Goal: Find specific fact: Find specific fact

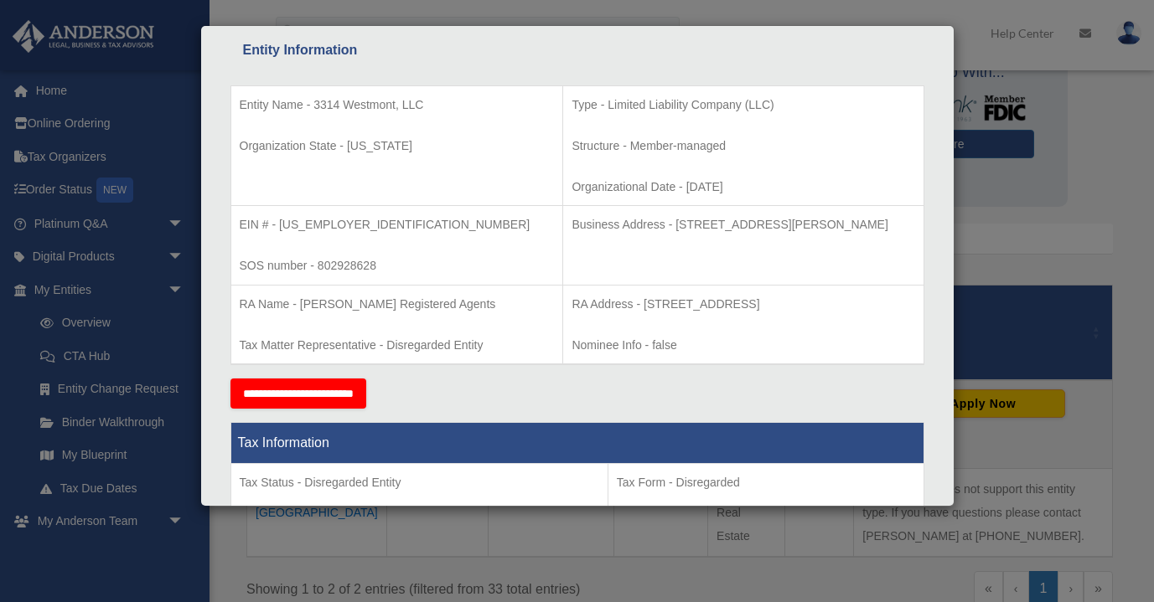
scroll to position [292, 0]
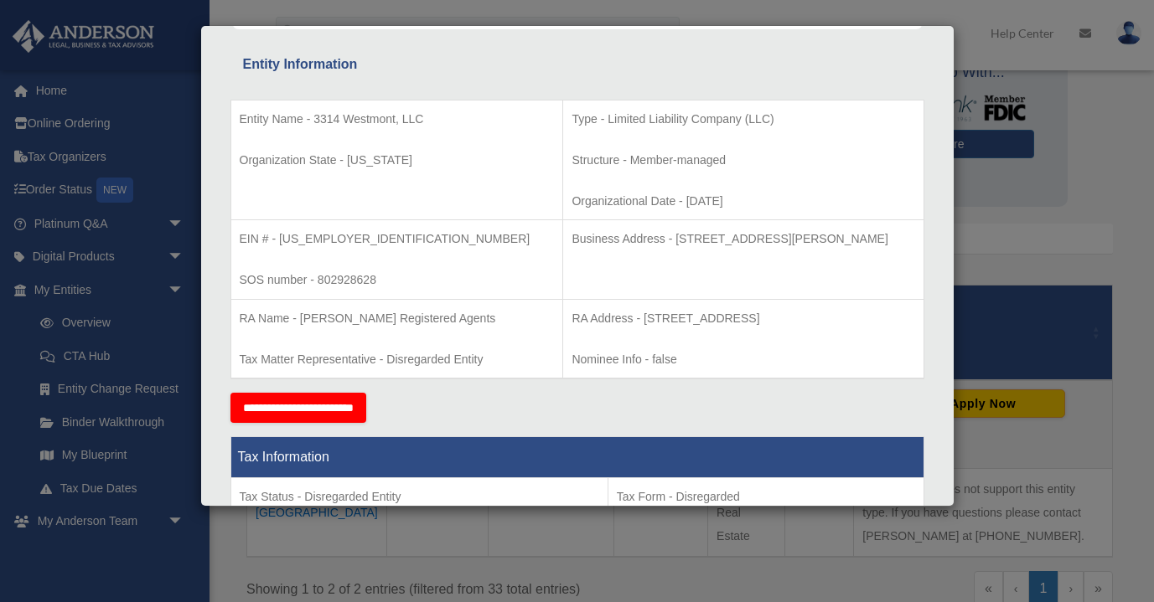
click at [348, 276] on p "SOS number - 802928628" at bounding box center [397, 280] width 315 height 21
click at [348, 275] on p "SOS number - 802928628" at bounding box center [397, 280] width 315 height 21
copy p "802928628"
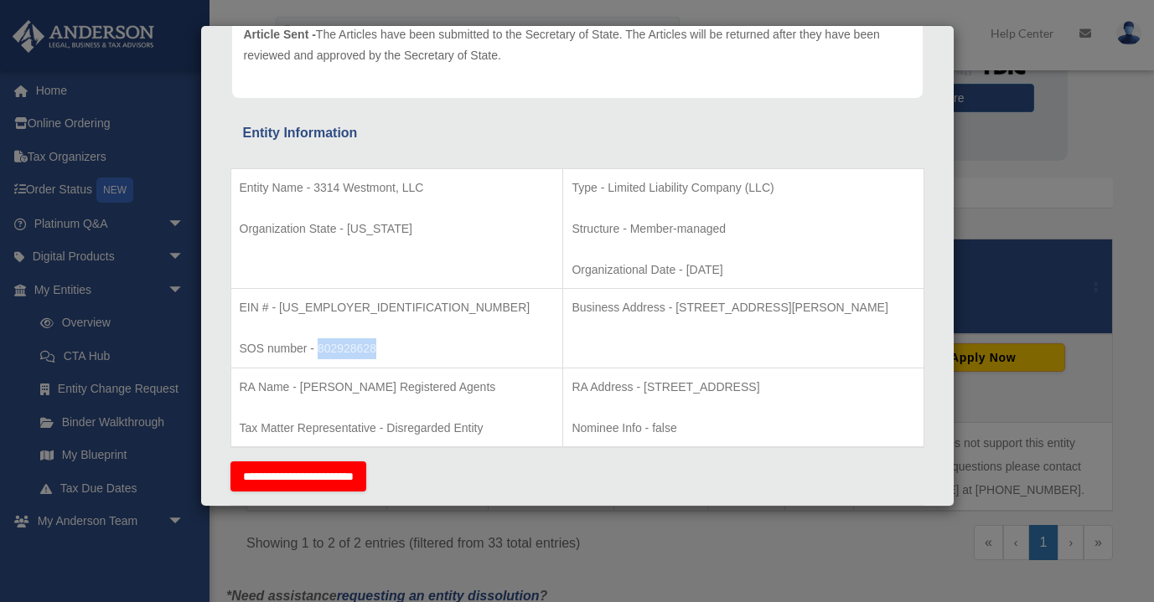
scroll to position [116, 0]
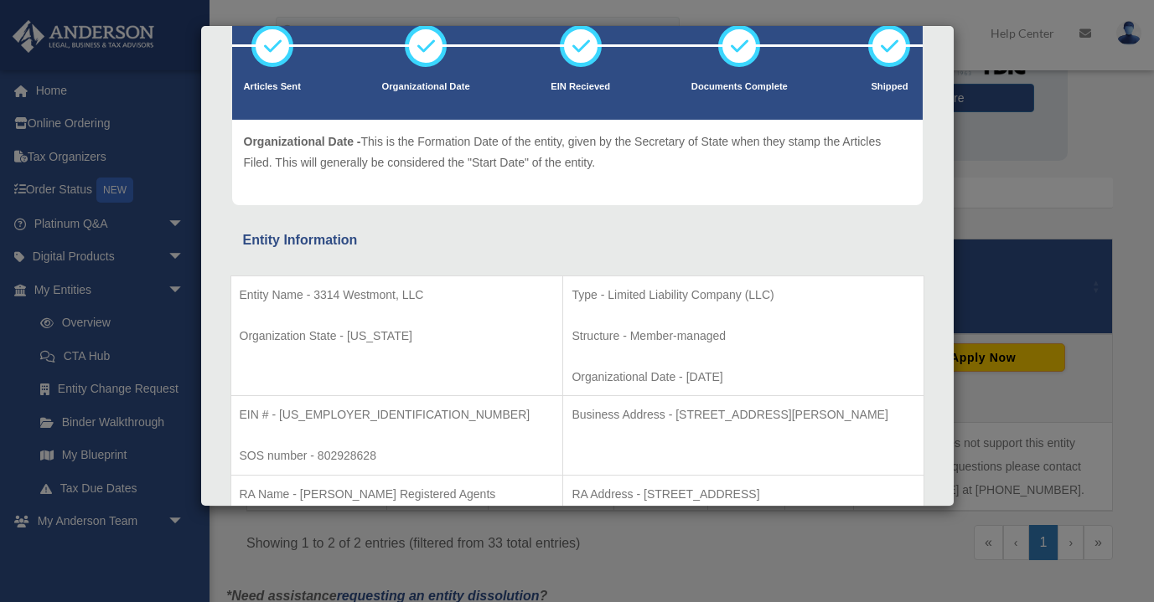
click at [1018, 211] on div "Details × Articles Sent Organizational Date" at bounding box center [577, 301] width 1154 height 602
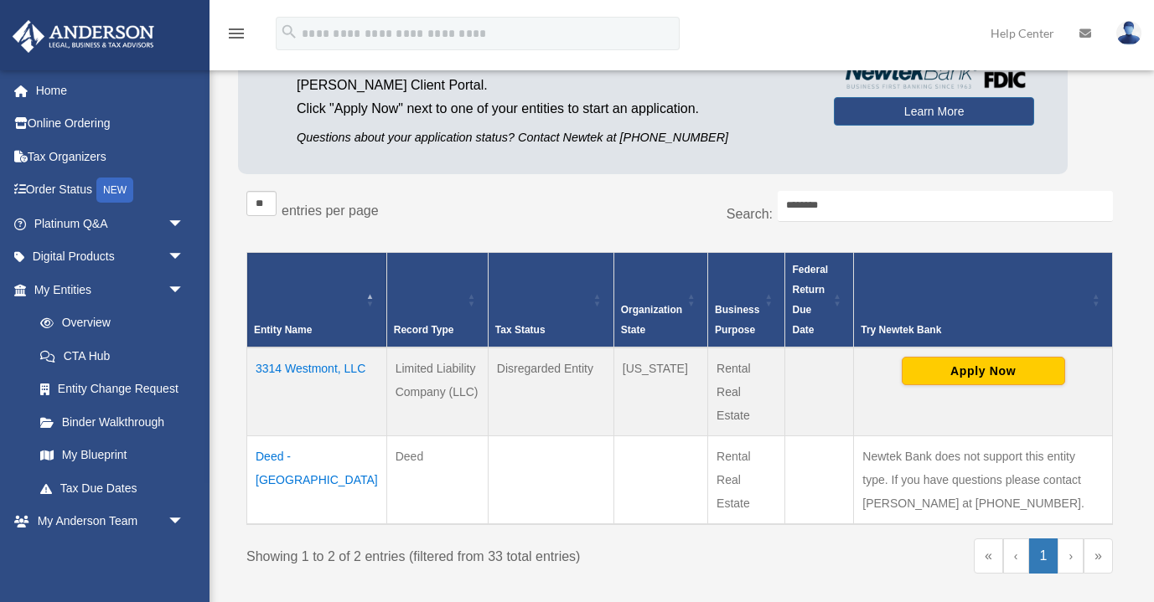
scroll to position [185, 0]
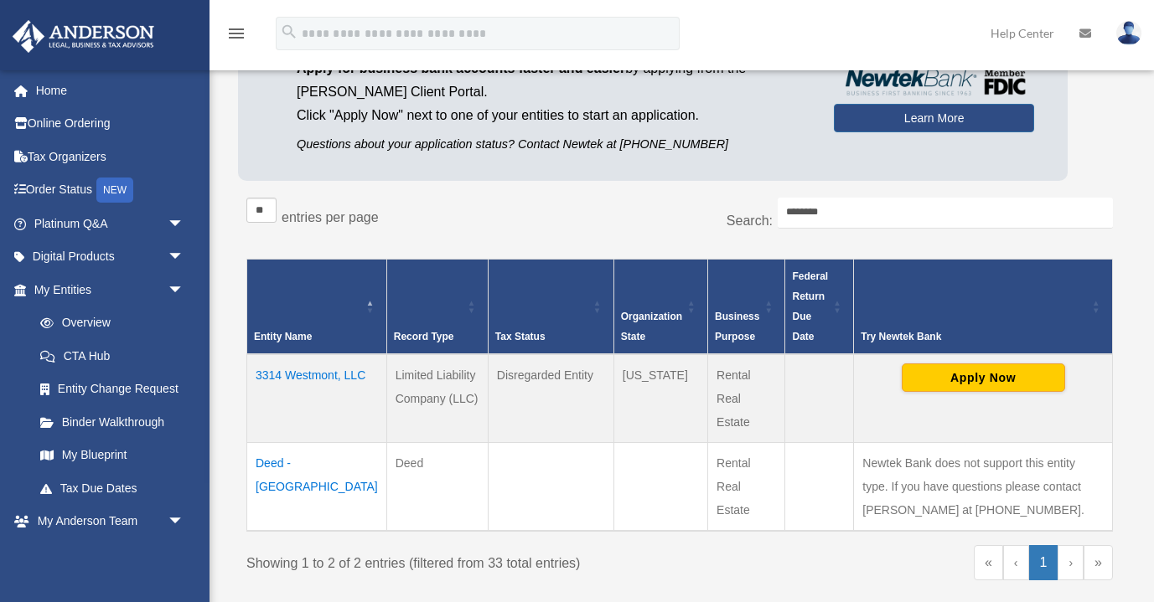
click at [294, 464] on td "Deed - 3314 Westmont Deed" at bounding box center [317, 487] width 140 height 89
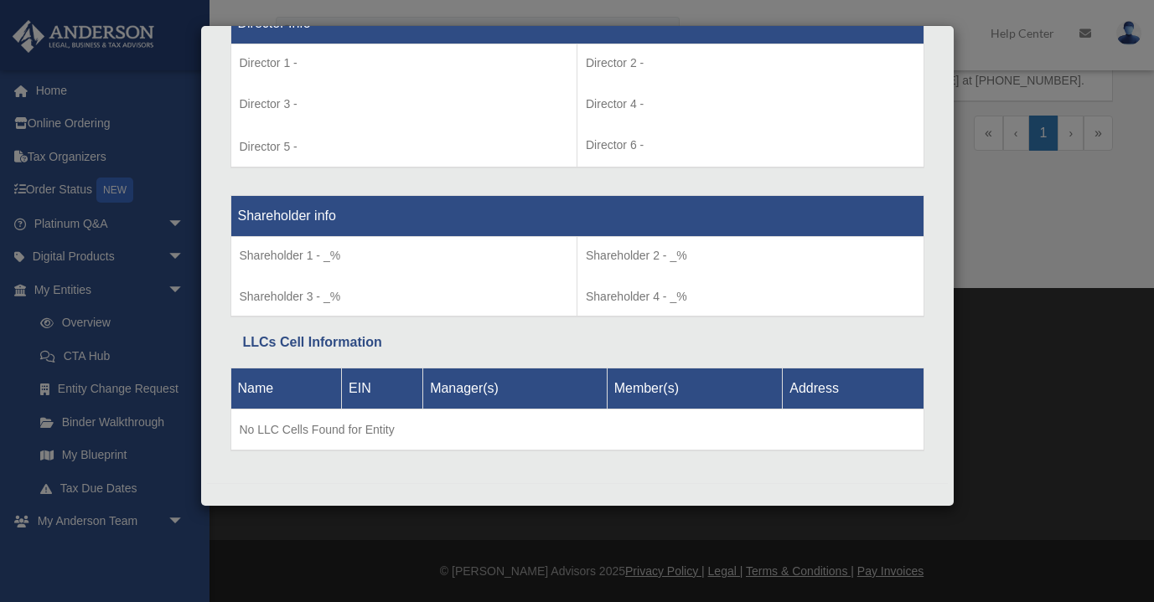
scroll to position [613, 0]
click at [95, 337] on div "Details × Articles Sent Organizational Date" at bounding box center [577, 301] width 1154 height 602
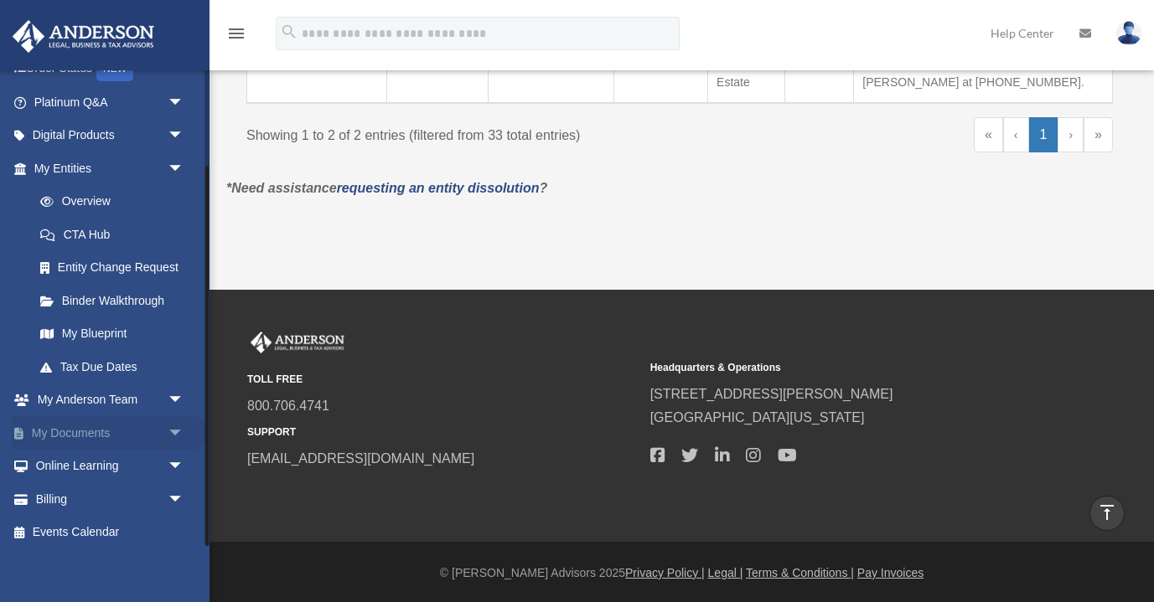
scroll to position [121, 0]
click at [182, 427] on span "arrow_drop_down" at bounding box center [185, 434] width 34 height 34
click at [82, 454] on link "Box" at bounding box center [116, 468] width 186 height 34
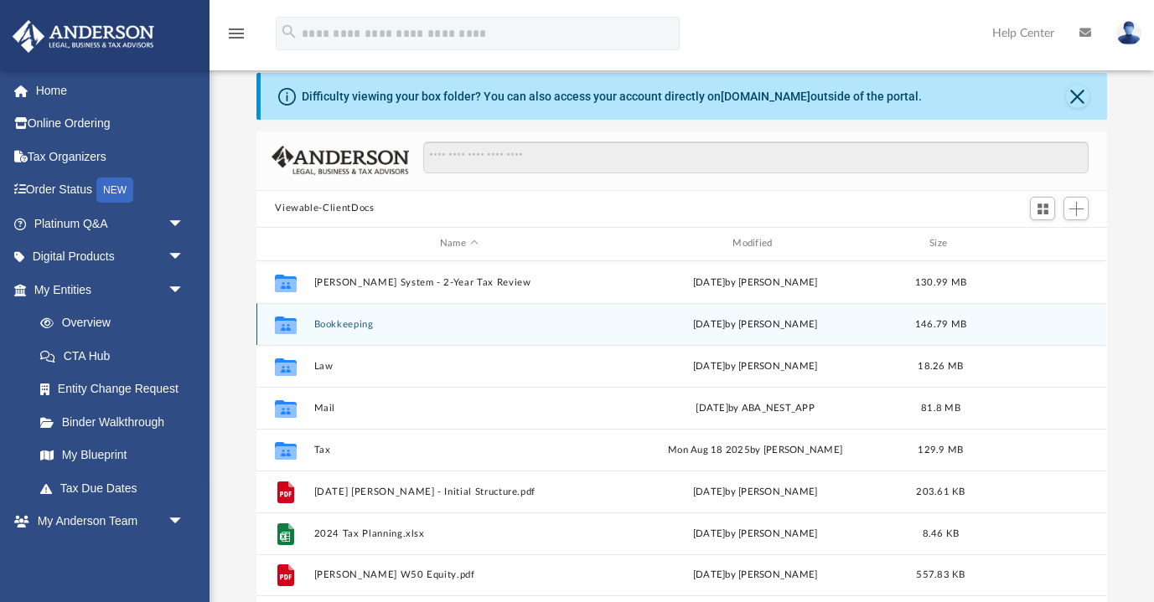
scroll to position [57, 0]
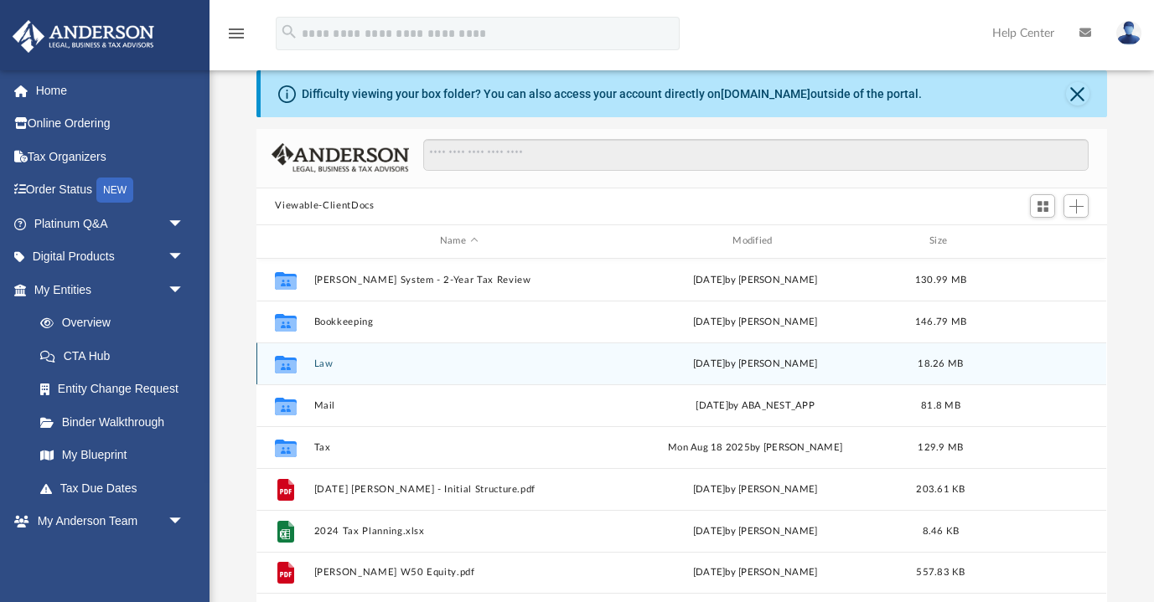
click at [318, 364] on button "Law" at bounding box center [458, 364] width 289 height 11
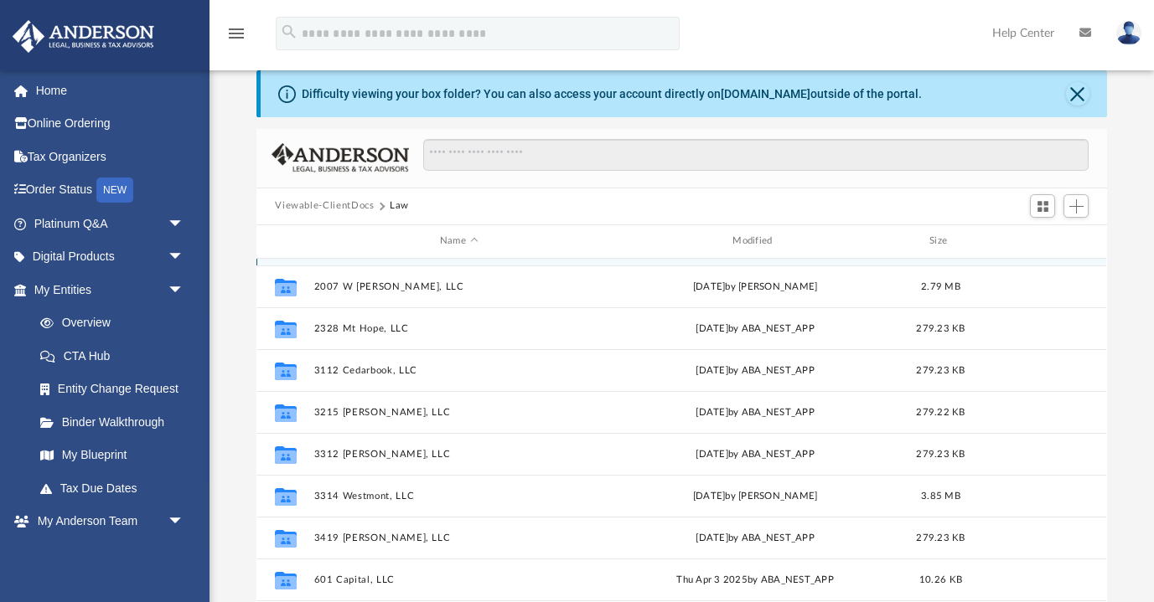
scroll to position [116, 0]
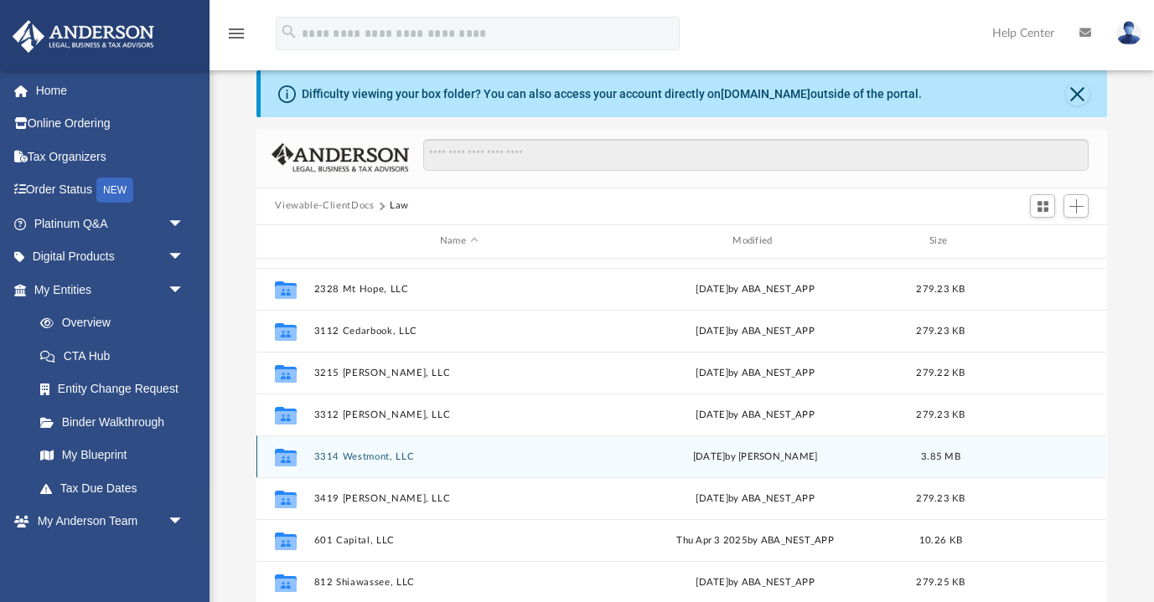
click at [343, 454] on button "3314 Westmont, LLC" at bounding box center [458, 457] width 289 height 11
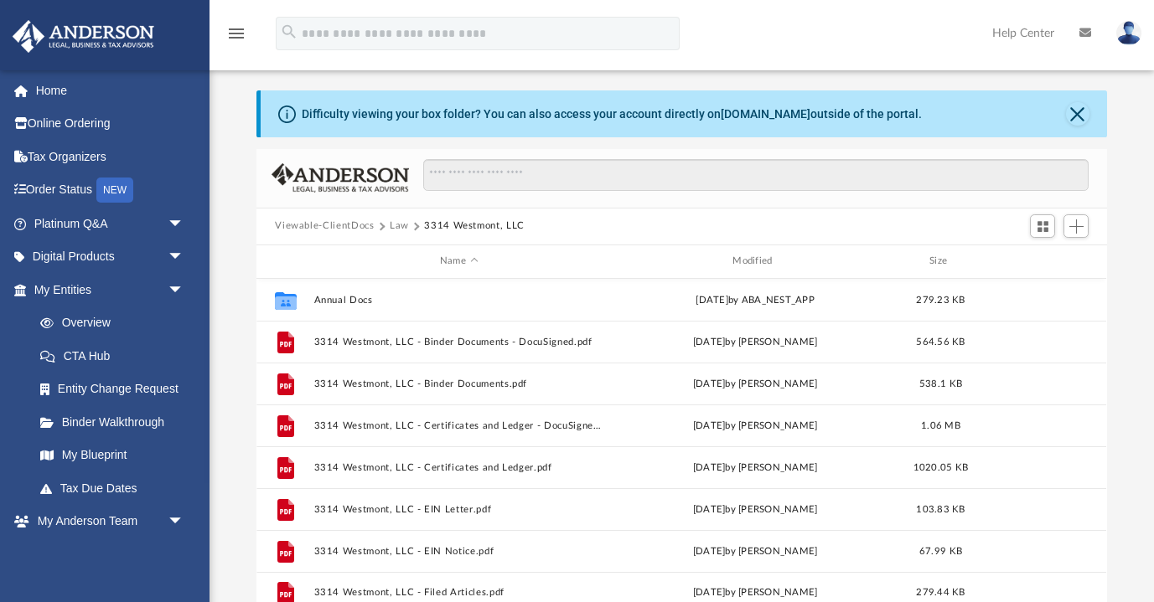
scroll to position [21, 0]
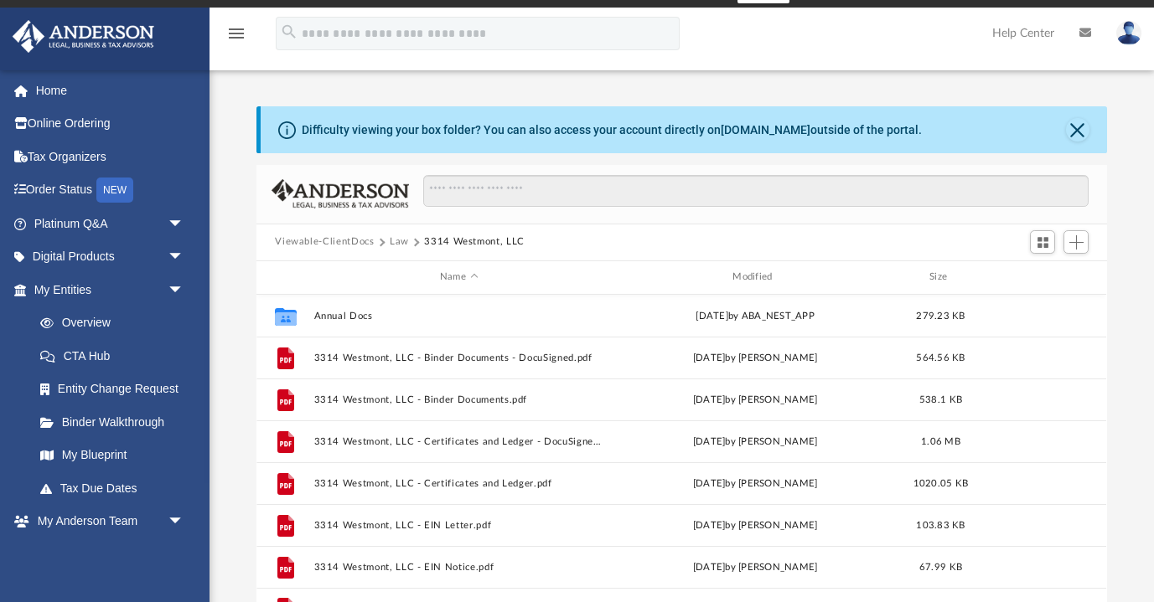
click at [354, 242] on button "Viewable-ClientDocs" at bounding box center [324, 242] width 99 height 15
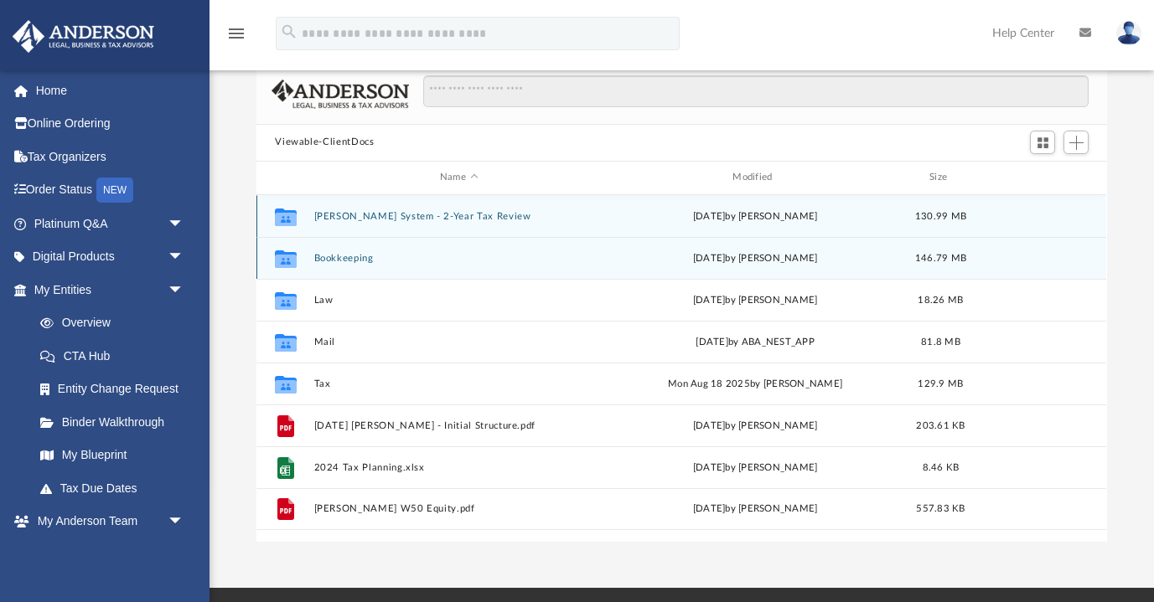
scroll to position [115, 0]
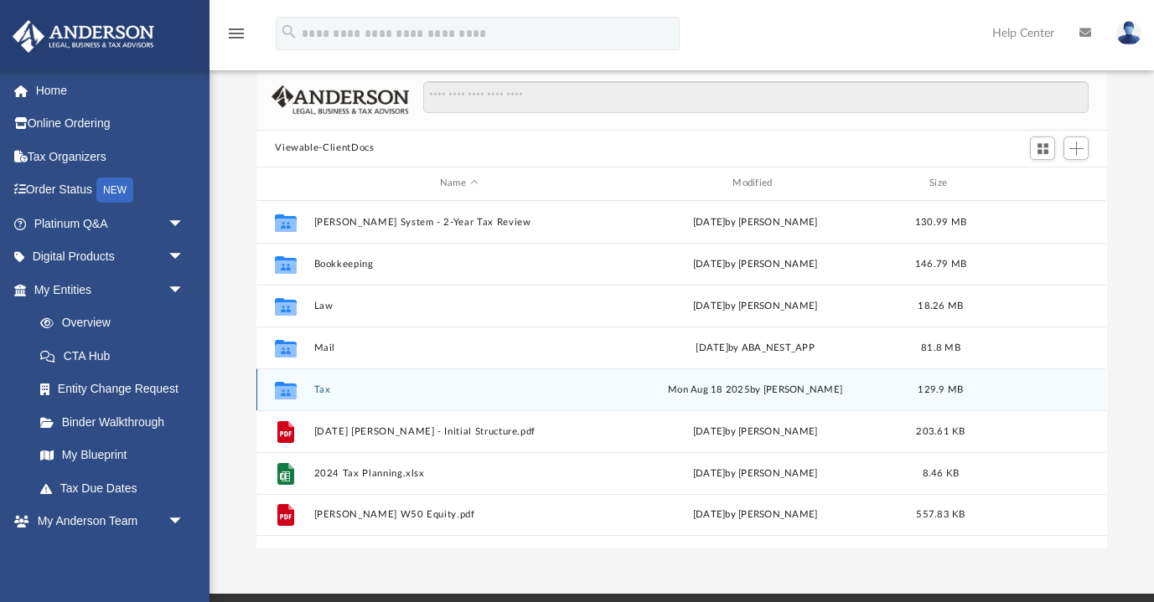
click at [320, 387] on button "Tax" at bounding box center [458, 390] width 289 height 11
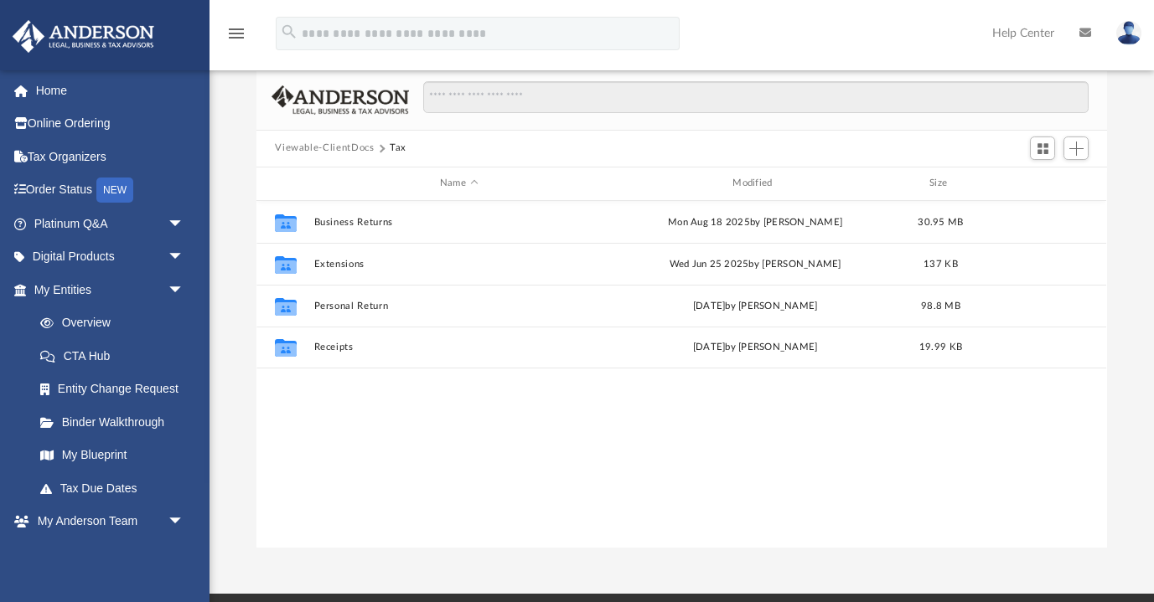
click at [338, 143] on button "Viewable-ClientDocs" at bounding box center [324, 148] width 99 height 15
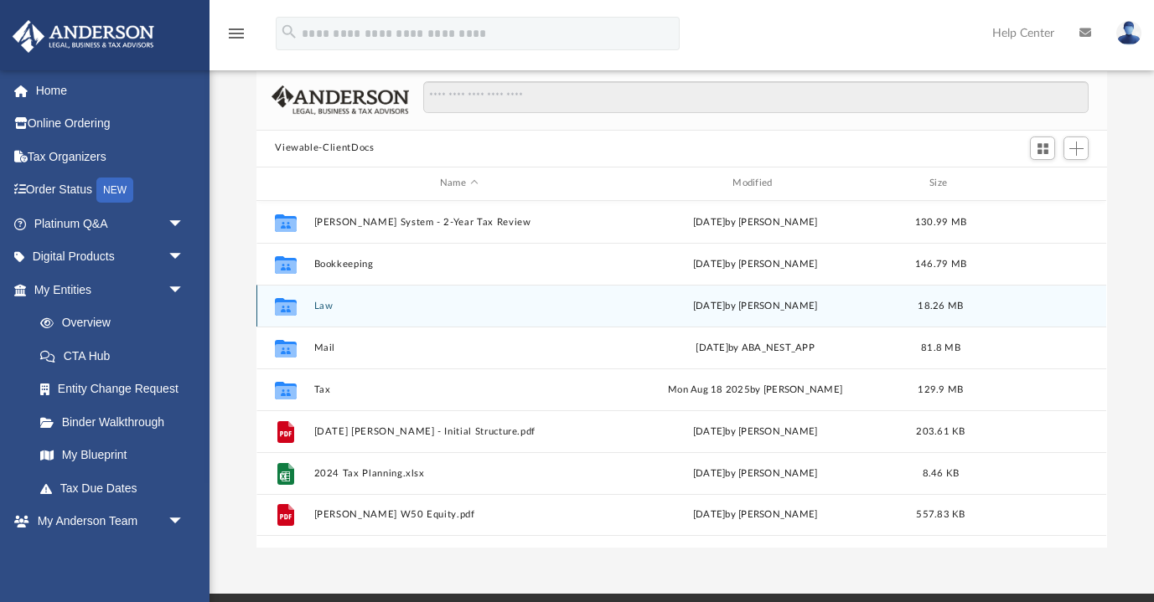
click at [322, 302] on button "Law" at bounding box center [458, 306] width 289 height 11
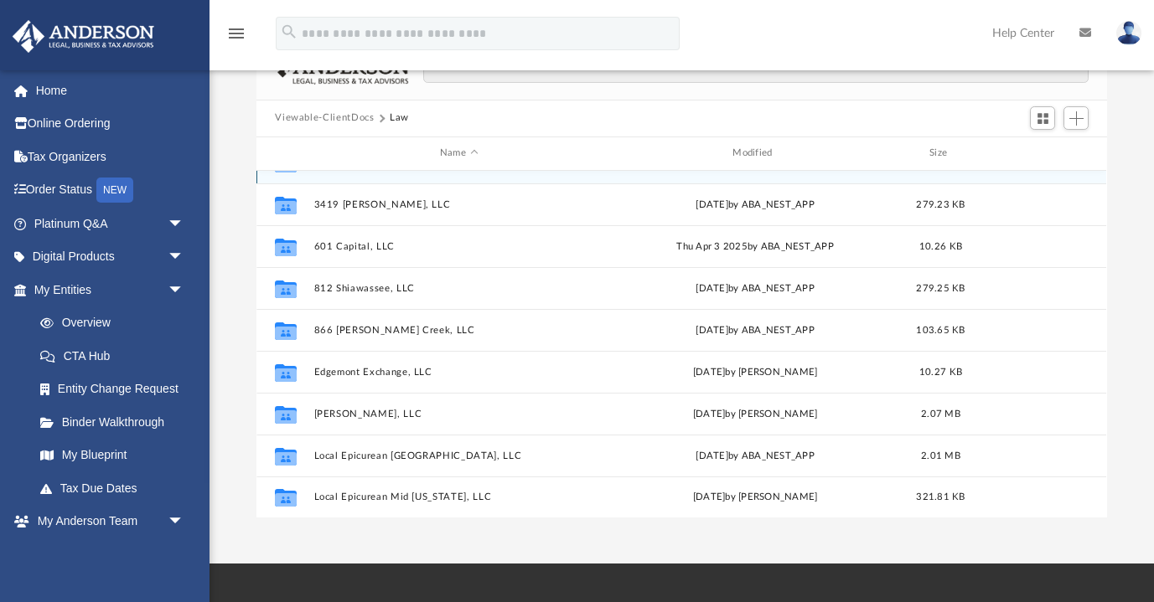
scroll to position [323, 0]
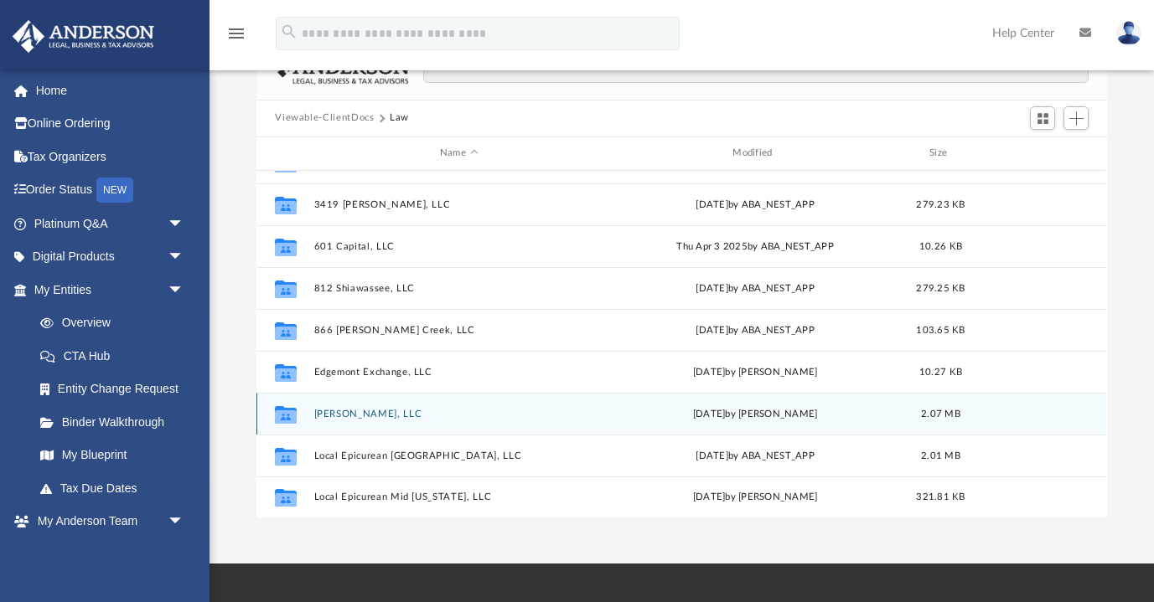
click at [369, 414] on button "[PERSON_NAME], LLC" at bounding box center [458, 414] width 289 height 11
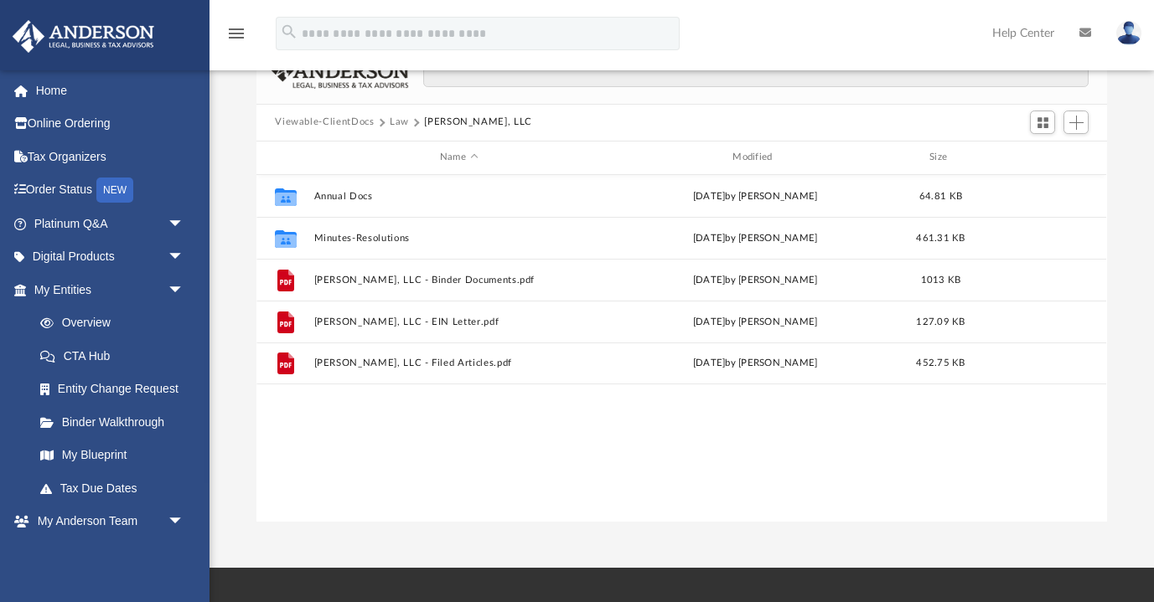
scroll to position [139, 0]
